Goal: Task Accomplishment & Management: Manage account settings

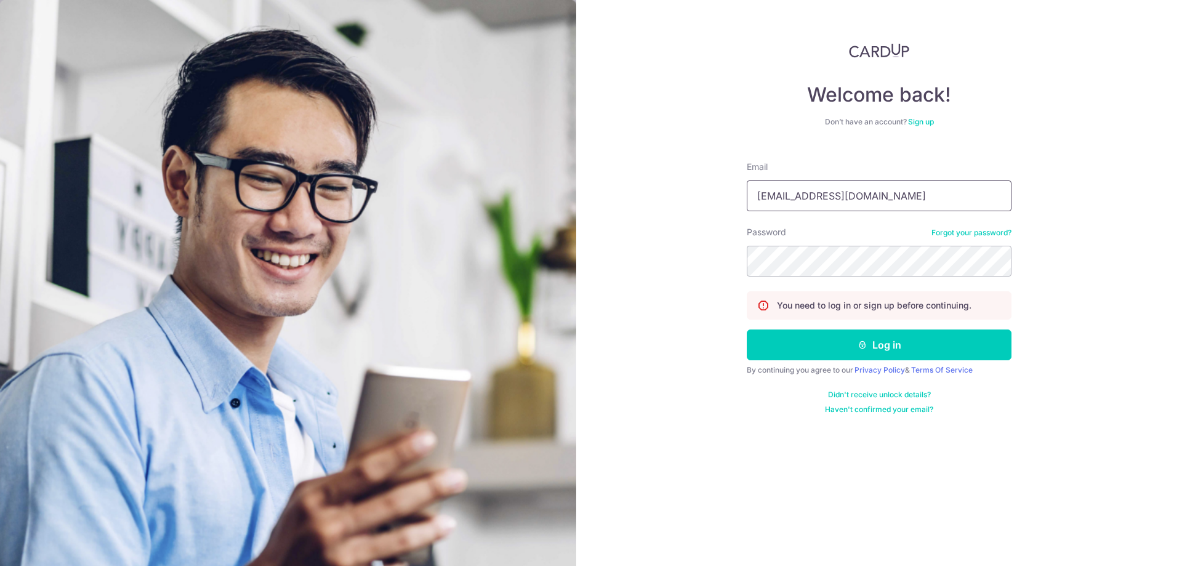
click at [843, 198] on input "[EMAIL_ADDRESS][DOMAIN_NAME]" at bounding box center [879, 195] width 265 height 31
type input "[EMAIL_ADDRESS][DOMAIN_NAME]"
click at [850, 336] on button "Log in" at bounding box center [879, 344] width 265 height 31
